Goal: Navigation & Orientation: Go to known website

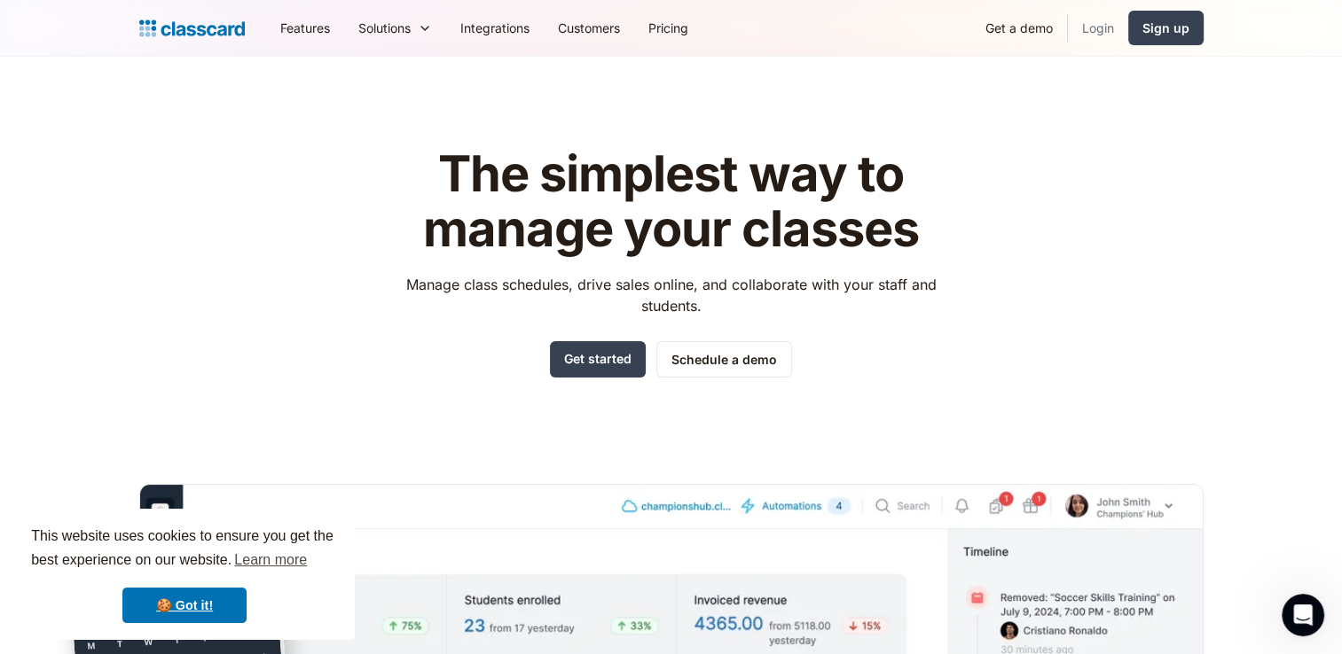
click at [1103, 30] on link "Login" at bounding box center [1098, 28] width 60 height 40
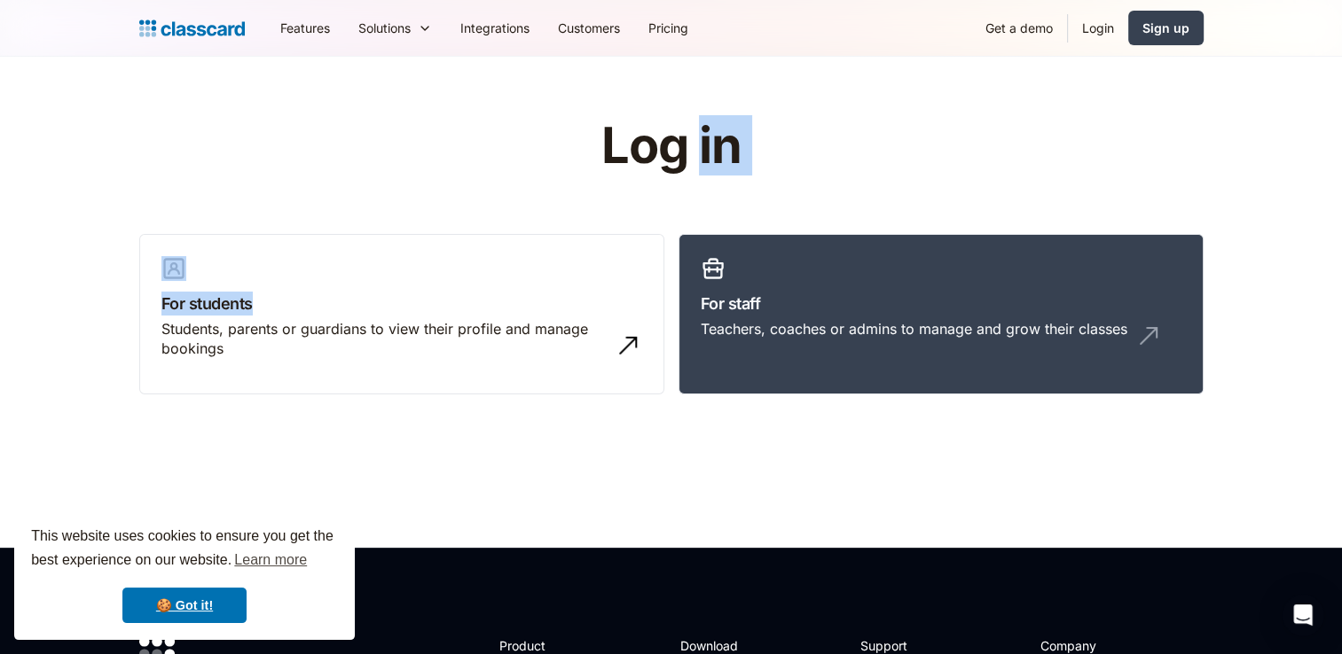
drag, startPoint x: 667, startPoint y: 247, endPoint x: 701, endPoint y: 163, distance: 89.9
click at [701, 163] on div "Log in For students Students, parents or guardians to view their profile and ma…" at bounding box center [671, 264] width 1064 height 290
drag, startPoint x: 701, startPoint y: 163, endPoint x: 827, endPoint y: 193, distance: 129.5
click at [827, 192] on div "Log in For students Students, parents or guardians to view their profile and ma…" at bounding box center [671, 264] width 1064 height 290
click at [1266, 168] on header "Log in For students Students, parents or guardians to view their profile and ma…" at bounding box center [671, 302] width 1342 height 491
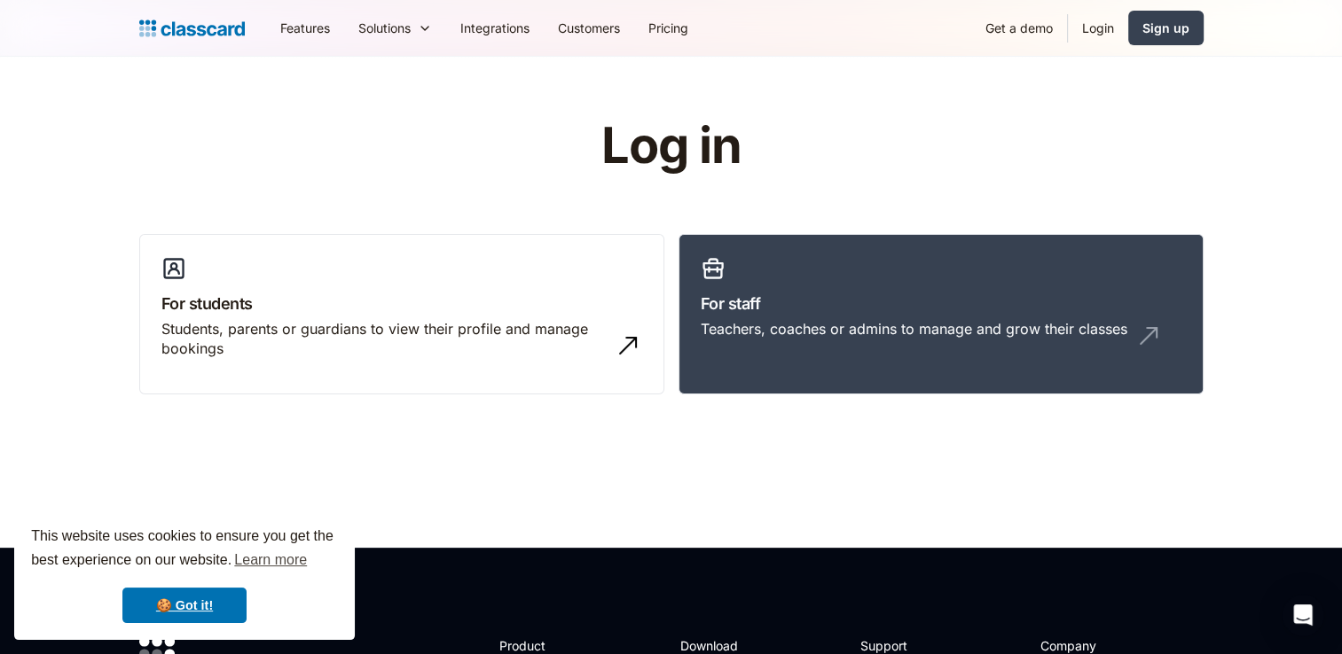
click at [1270, 166] on header "Log in For students Students, parents or guardians to view their profile and ma…" at bounding box center [671, 302] width 1342 height 491
click at [1106, 23] on link "Login" at bounding box center [1098, 28] width 60 height 40
